Goal: Task Accomplishment & Management: Use online tool/utility

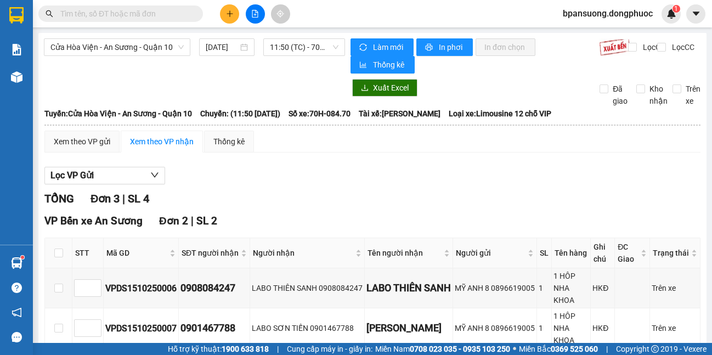
click at [33, 258] on main "[GEOGRAPHIC_DATA] - An Sương - Quận 10 [DATE] 11:50 (TC) - 70H-084.70 Làm mới I…" at bounding box center [356, 171] width 712 height 343
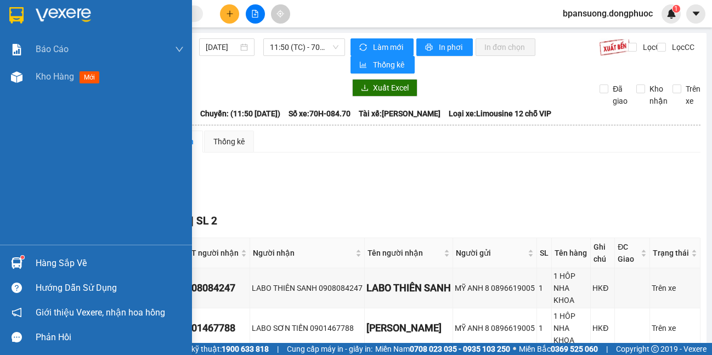
click at [11, 268] on img at bounding box center [17, 263] width 12 height 12
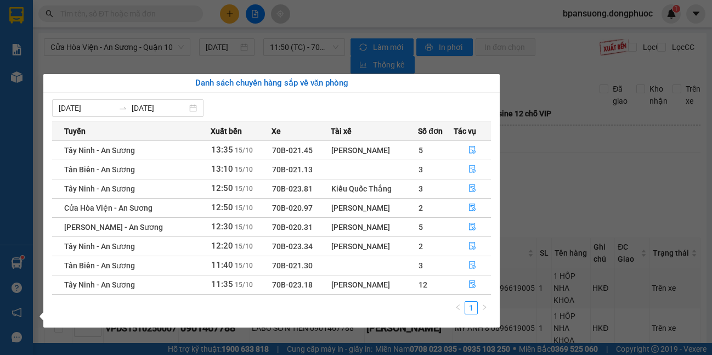
drag, startPoint x: 90, startPoint y: 2, endPoint x: 54, endPoint y: 8, distance: 36.7
click at [86, 4] on section "Kết quả tìm kiếm ( 0 ) Bộ lọc No Data bpansuong.dongphuoc 1 Báo cáo Mẫu 1: Báo …" at bounding box center [356, 177] width 712 height 355
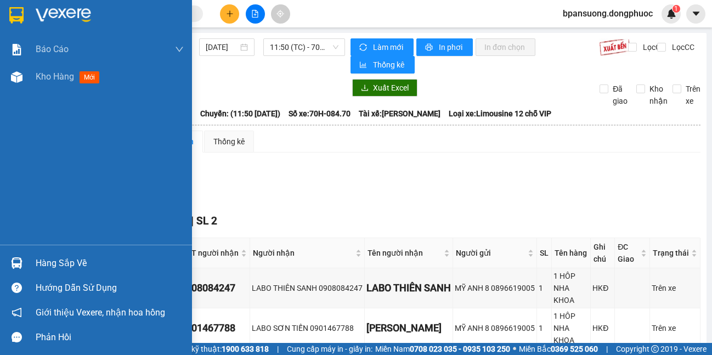
click at [24, 19] on img at bounding box center [16, 15] width 14 height 16
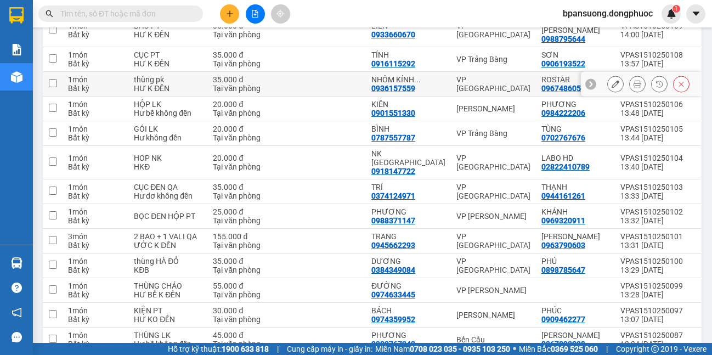
scroll to position [329, 0]
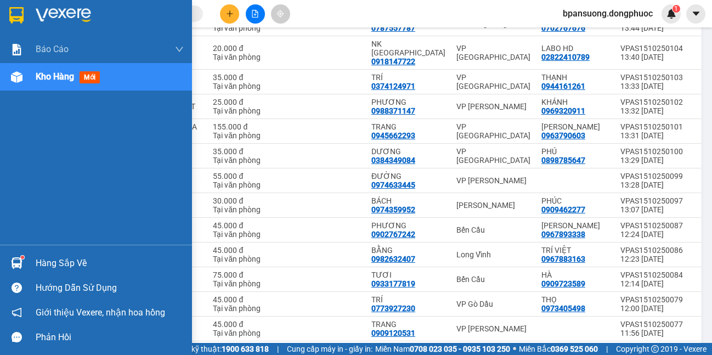
click at [26, 265] on div at bounding box center [16, 262] width 19 height 19
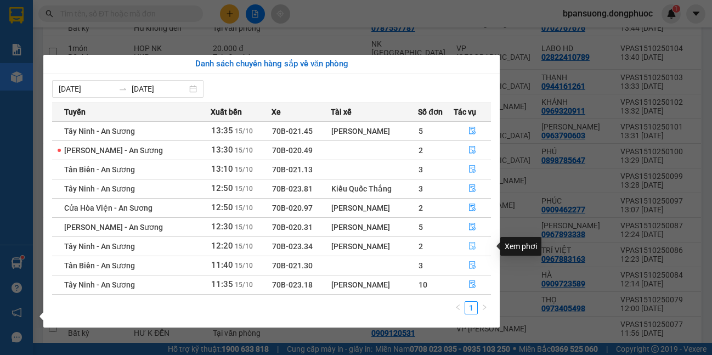
click at [471, 242] on icon "file-done" at bounding box center [472, 246] width 7 height 8
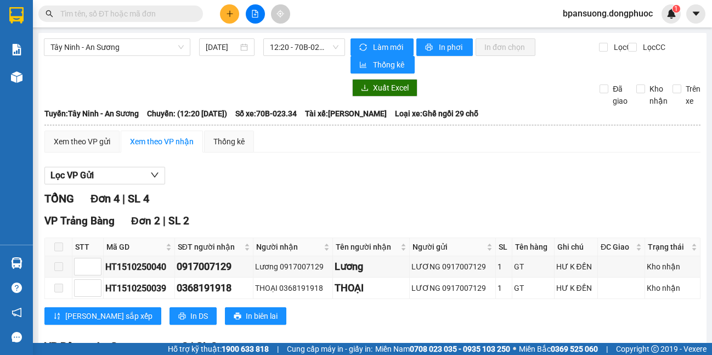
click at [63, 245] on span at bounding box center [58, 246] width 9 height 9
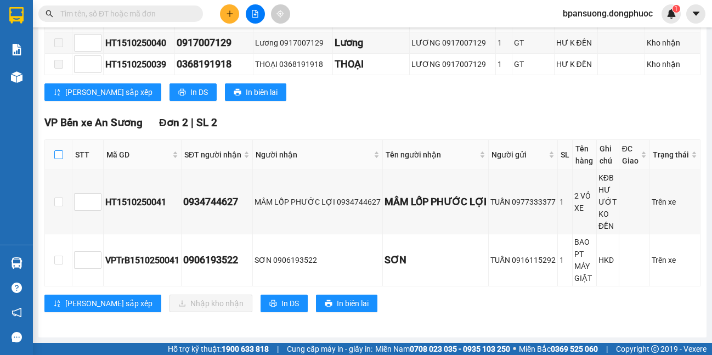
click at [58, 158] on input "checkbox" at bounding box center [58, 154] width 9 height 9
checkbox input "true"
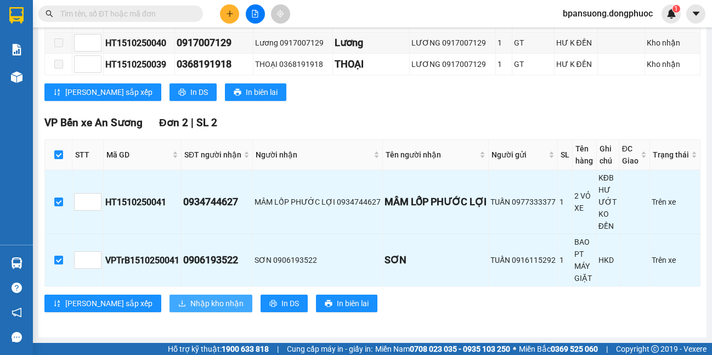
click at [169, 310] on button "Nhập kho nhận" at bounding box center [210, 303] width 83 height 18
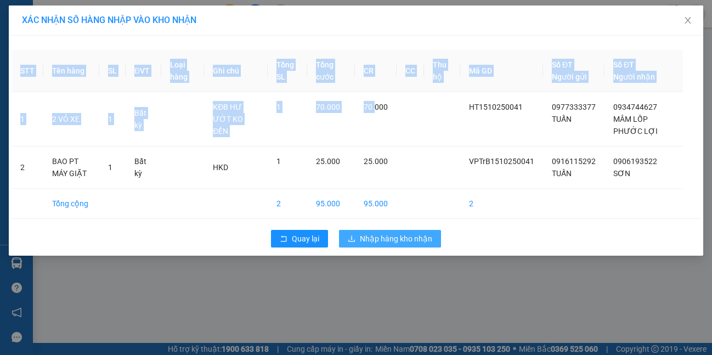
drag, startPoint x: 376, startPoint y: 116, endPoint x: 361, endPoint y: 241, distance: 126.5
click at [361, 241] on div "STT Tên hàng SL ĐVT Loại hàng Ghi chú Tổng SL Tổng cước CR CC Thu hộ Mã GD Số Đ…" at bounding box center [356, 146] width 694 height 220
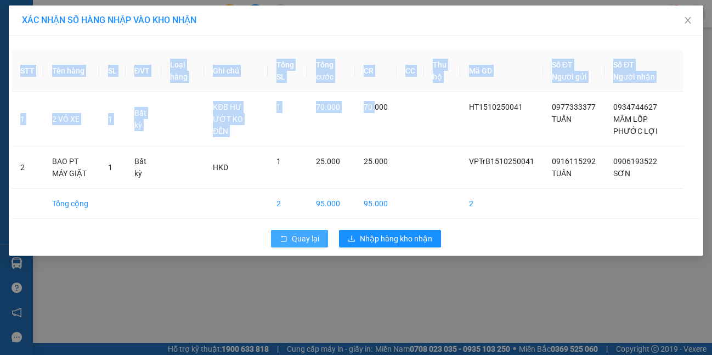
click at [296, 231] on button "Quay lại" at bounding box center [299, 239] width 57 height 18
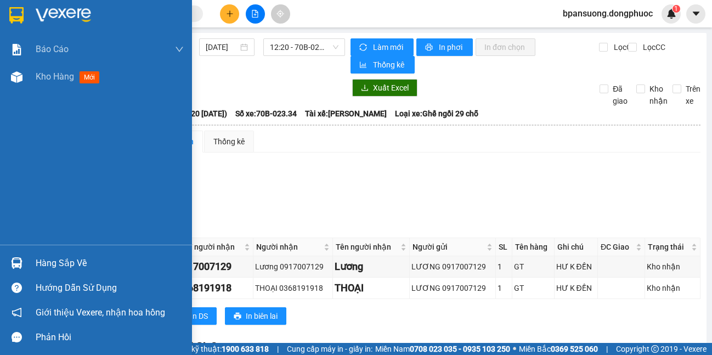
click at [1, 267] on div "Hàng sắp về" at bounding box center [96, 263] width 192 height 25
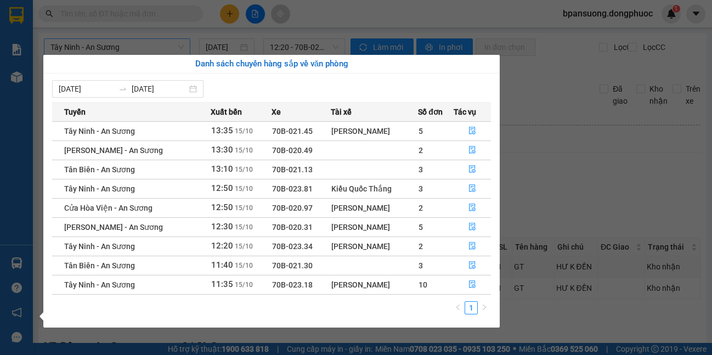
click at [160, 39] on section "Kết quả tìm kiếm ( 0 ) Bộ lọc No Data bpansuong.dongphuoc 1 Báo cáo Mẫu 1: Báo …" at bounding box center [356, 177] width 712 height 355
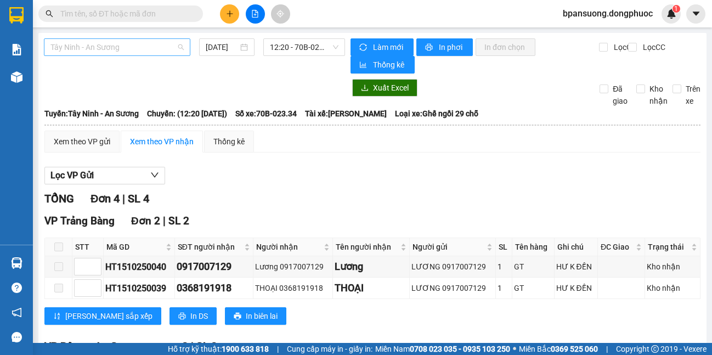
click at [151, 43] on span "Tây Ninh - An Sương" at bounding box center [116, 47] width 133 height 16
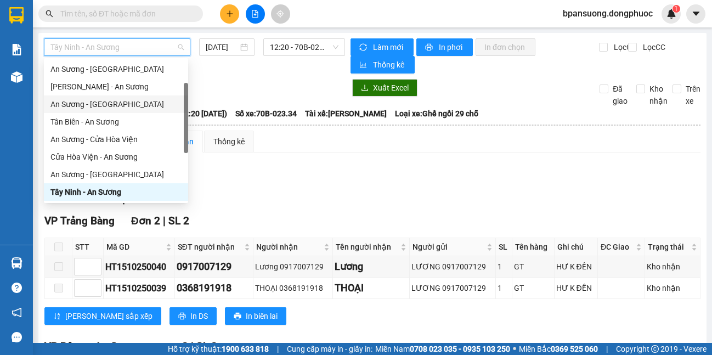
scroll to position [123, 0]
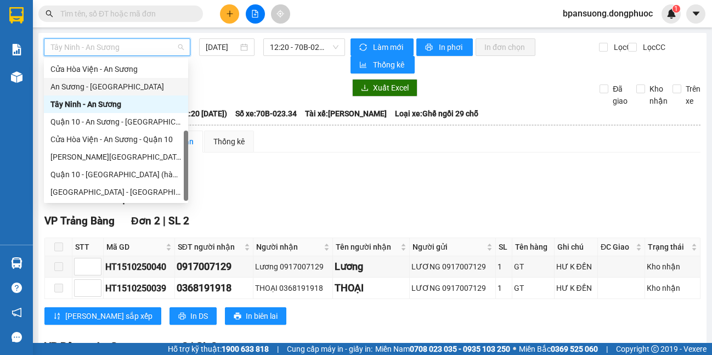
click at [110, 88] on div "An Sương - [GEOGRAPHIC_DATA]" at bounding box center [115, 87] width 131 height 12
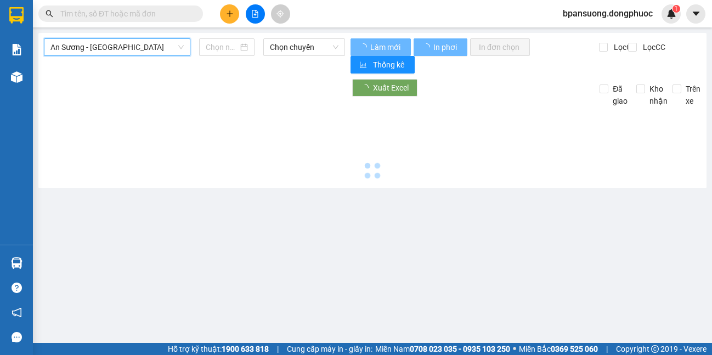
type input "[DATE]"
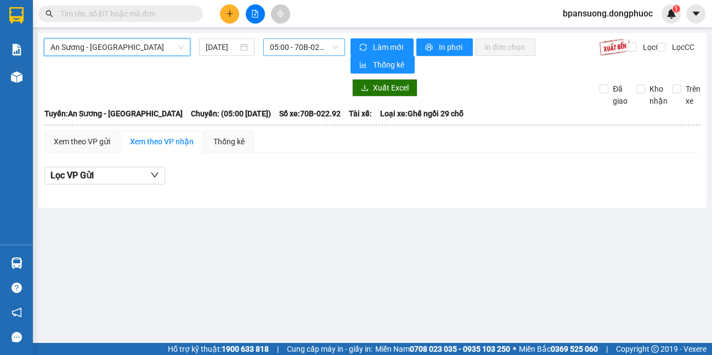
click at [290, 51] on span "05:00 - 70B-022.92" at bounding box center [304, 47] width 69 height 16
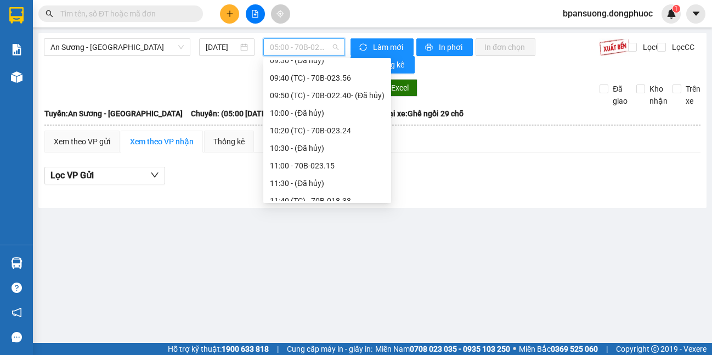
scroll to position [329, 0]
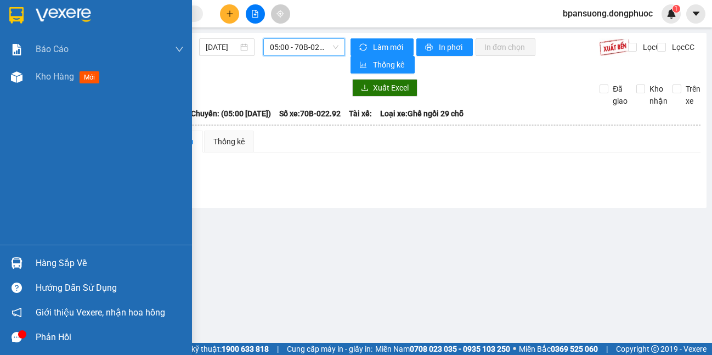
click at [80, 264] on div "Hàng sắp về" at bounding box center [110, 263] width 148 height 16
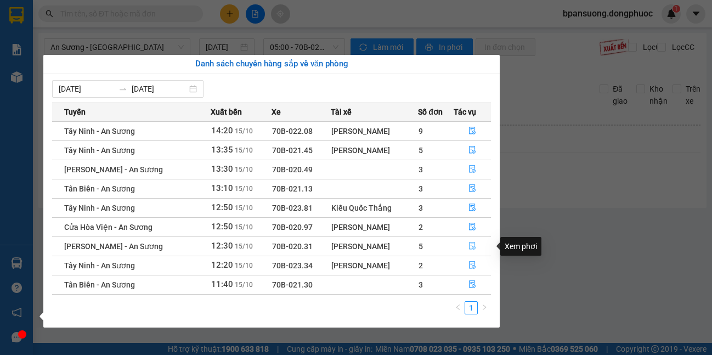
click at [470, 245] on icon "file-done" at bounding box center [472, 246] width 8 height 8
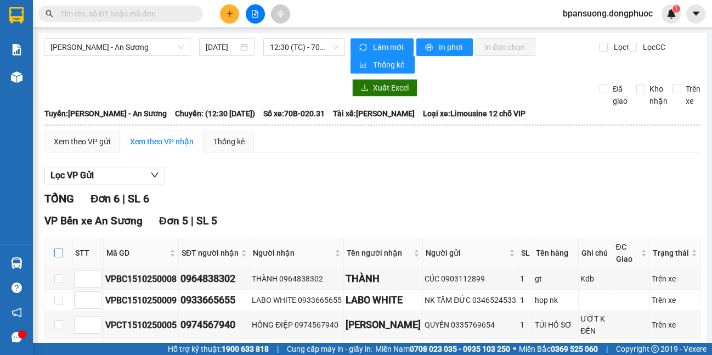
drag, startPoint x: 61, startPoint y: 253, endPoint x: 66, endPoint y: 253, distance: 5.5
click at [61, 253] on input "checkbox" at bounding box center [58, 252] width 9 height 9
checkbox input "true"
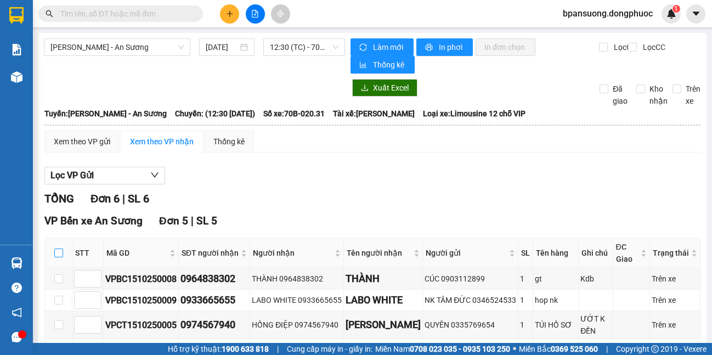
checkbox input "true"
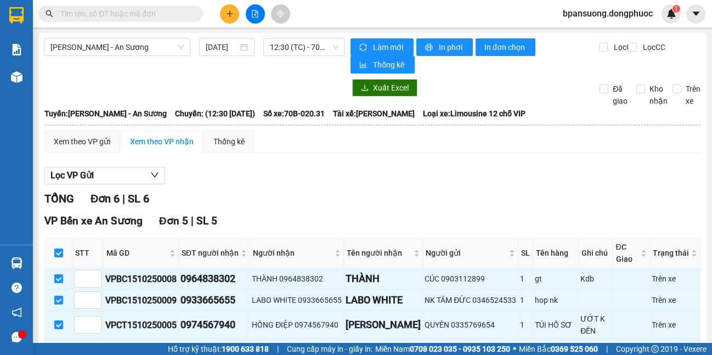
scroll to position [206, 0]
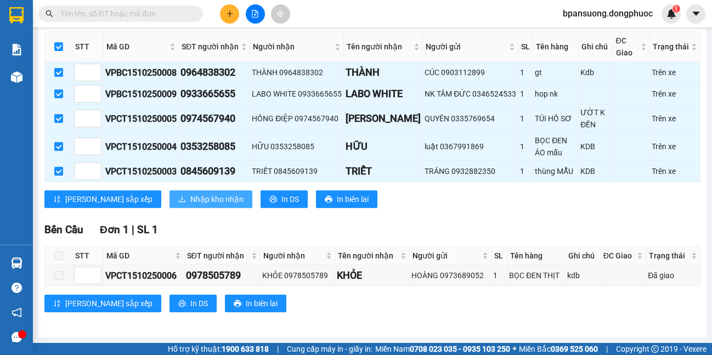
drag, startPoint x: 179, startPoint y: 224, endPoint x: 178, endPoint y: 207, distance: 16.5
click at [178, 223] on div "Bến Cầu Đơn 1 | SL 1" at bounding box center [372, 230] width 656 height 16
click at [190, 203] on span "Nhập kho nhận" at bounding box center [216, 199] width 53 height 12
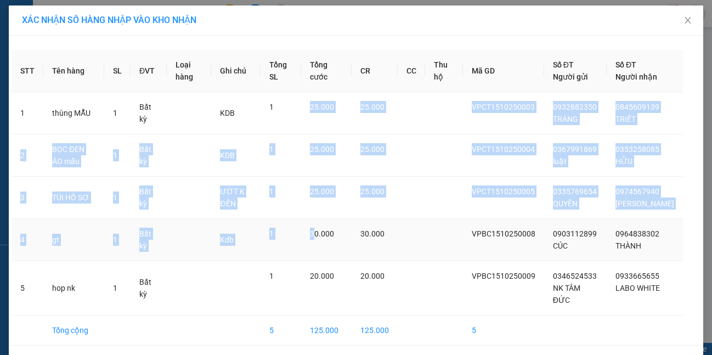
drag, startPoint x: 324, startPoint y: 122, endPoint x: 328, endPoint y: 259, distance: 137.7
click at [328, 259] on tbody "1 thùng MẪU 1 Bất kỳ KDB 1 25.000 25.000 VPCT1510250003 0932882350 TRÁNG 084560…" at bounding box center [356, 218] width 689 height 253
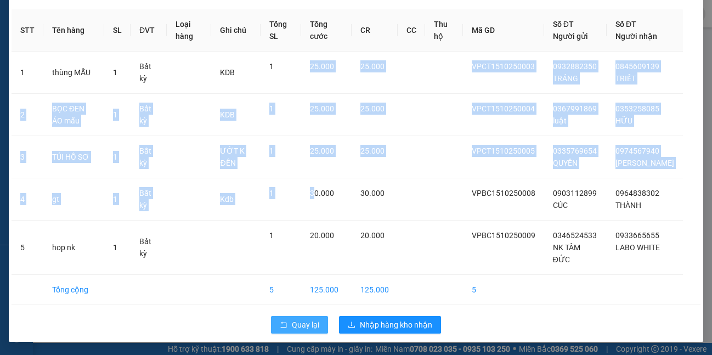
click at [308, 326] on span "Quay lại" at bounding box center [305, 325] width 27 height 12
